Goal: Information Seeking & Learning: Check status

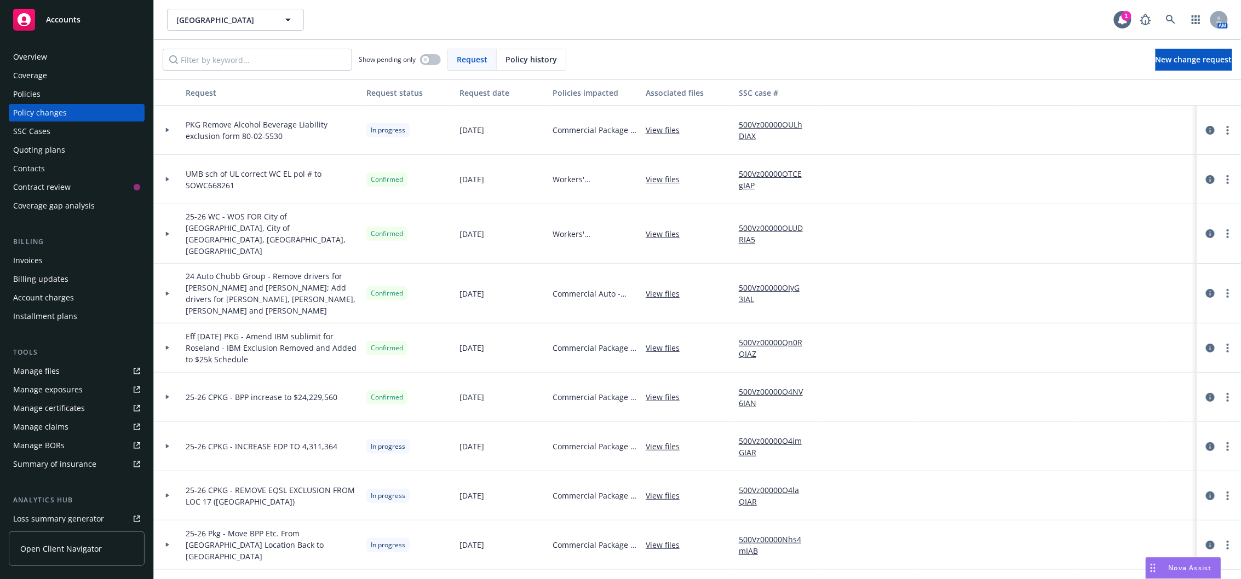
click at [1013, 154] on div at bounding box center [1038, 130] width 82 height 49
